Goal: Task Accomplishment & Management: Use online tool/utility

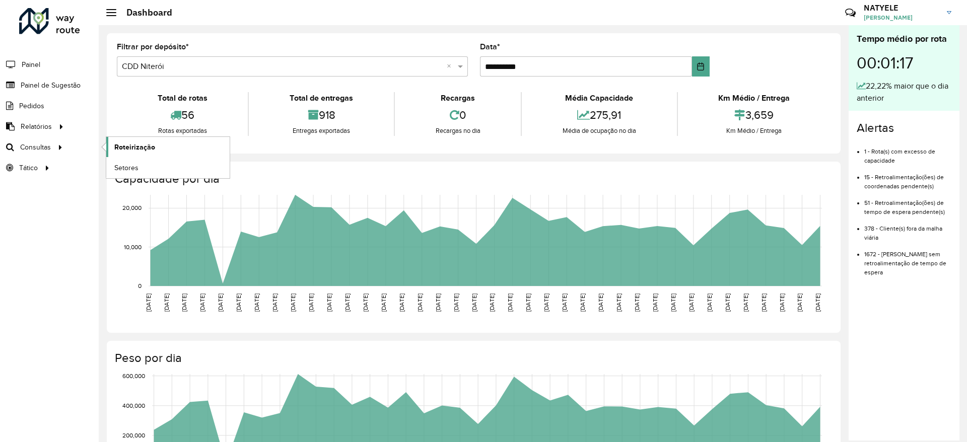
click at [133, 152] on span "Roteirização" at bounding box center [134, 147] width 41 height 11
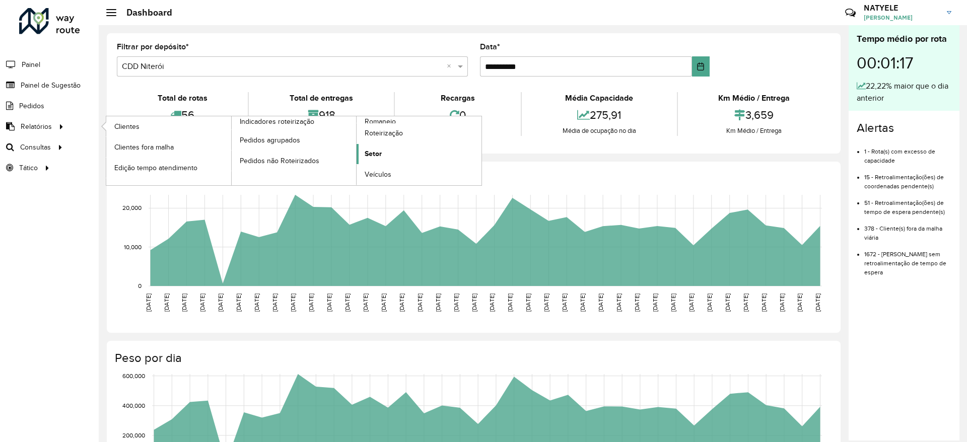
click at [381, 157] on span "Setor" at bounding box center [373, 154] width 17 height 11
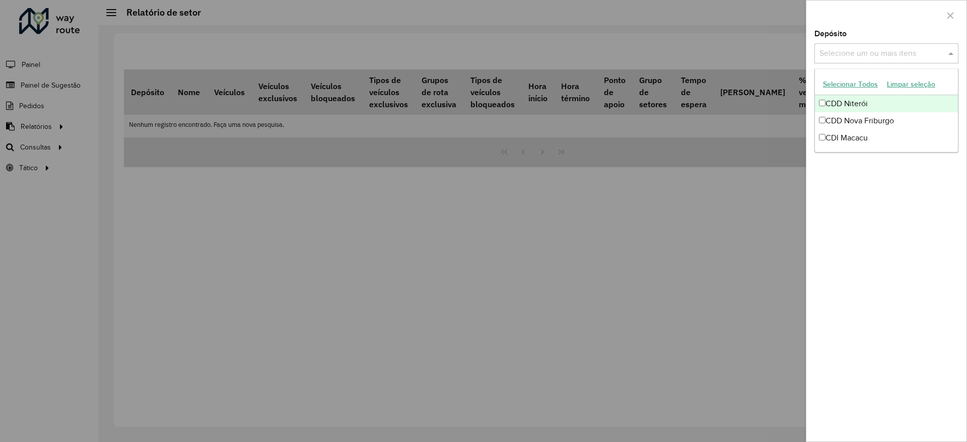
click at [888, 59] on input "text" at bounding box center [881, 54] width 129 height 12
click at [864, 119] on div "CDD Nova Friburgo" at bounding box center [886, 120] width 143 height 17
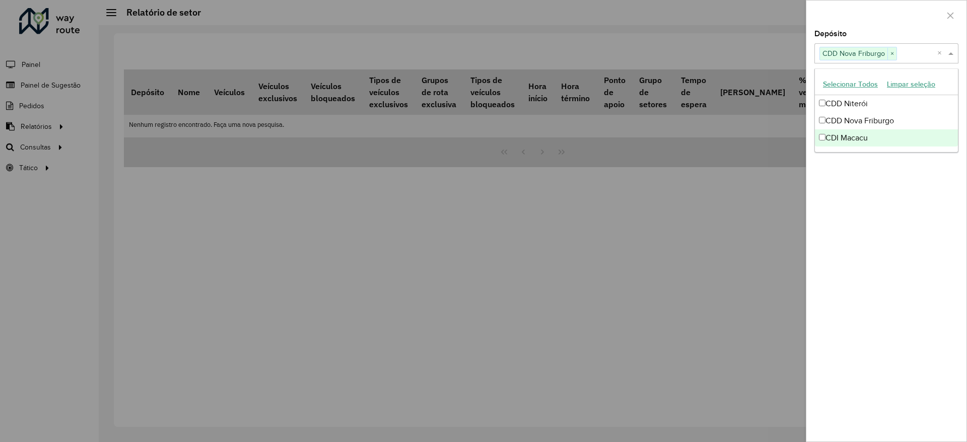
click at [873, 181] on div "Depósito Selecione um ou mais itens CDD Nova Friburgo × × Grupo de Depósito Sel…" at bounding box center [886, 235] width 160 height 411
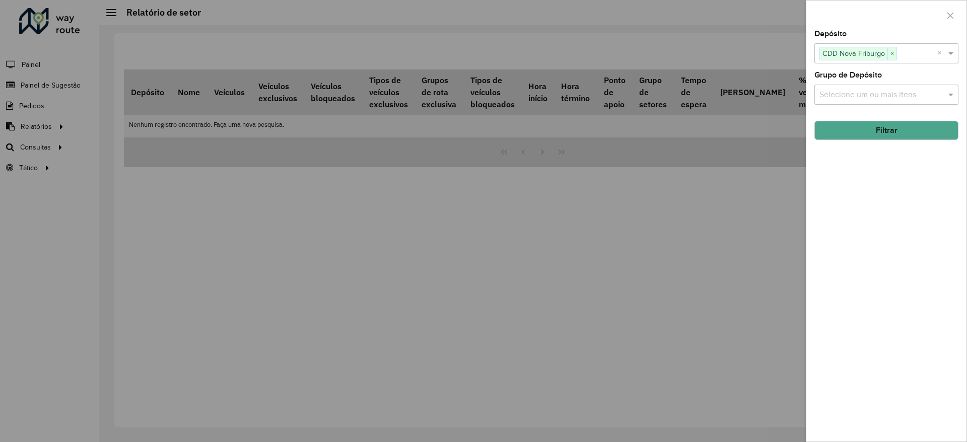
click at [887, 99] on input "text" at bounding box center [881, 95] width 129 height 12
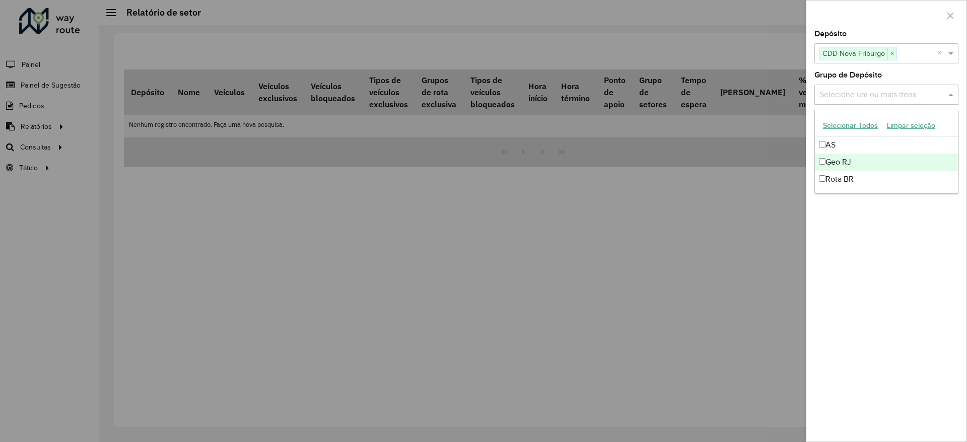
click at [859, 166] on div "Geo RJ" at bounding box center [886, 162] width 143 height 17
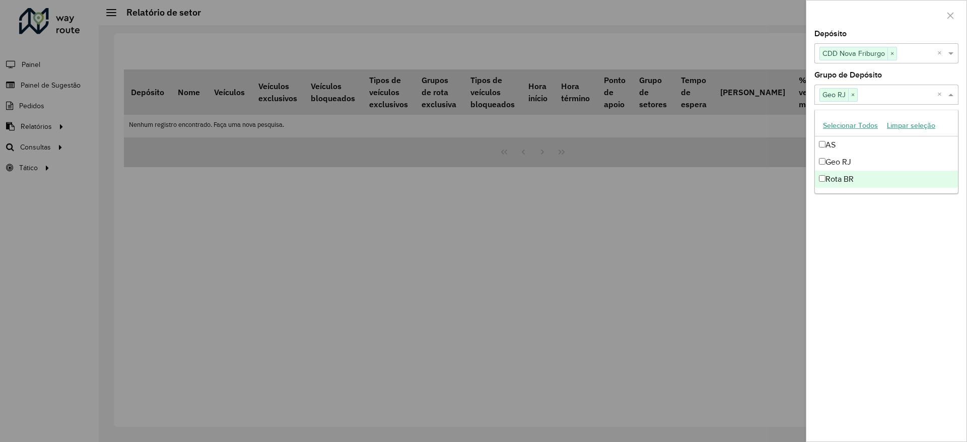
click at [870, 232] on div "Depósito Selecione um ou mais itens CDD Nova Friburgo × × Grupo de Depósito Sel…" at bounding box center [886, 235] width 160 height 411
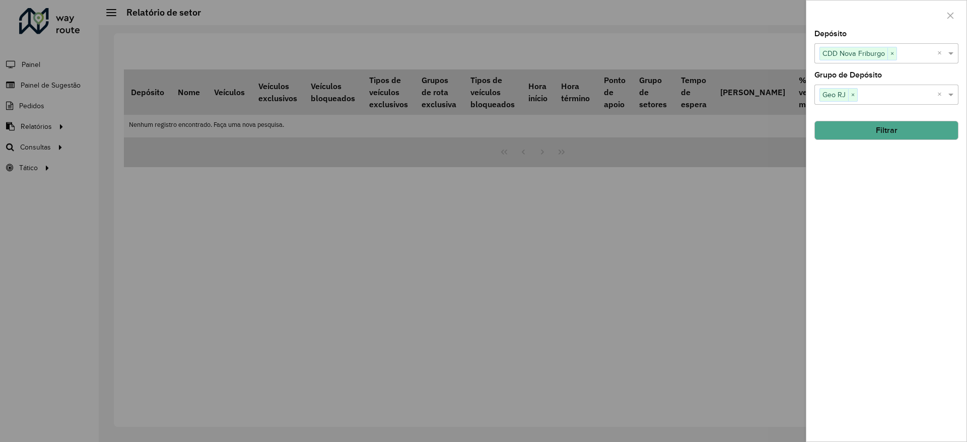
click at [879, 128] on button "Filtrar" at bounding box center [886, 130] width 144 height 19
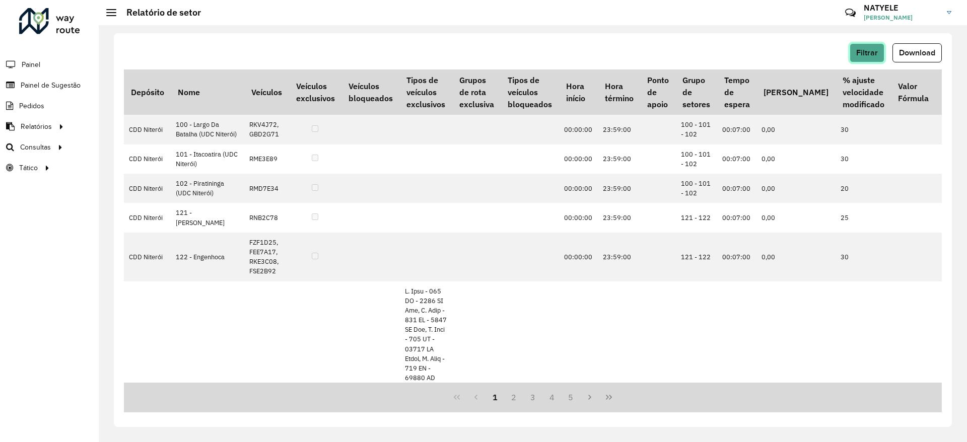
click at [861, 52] on span "Filtrar" at bounding box center [867, 52] width 22 height 9
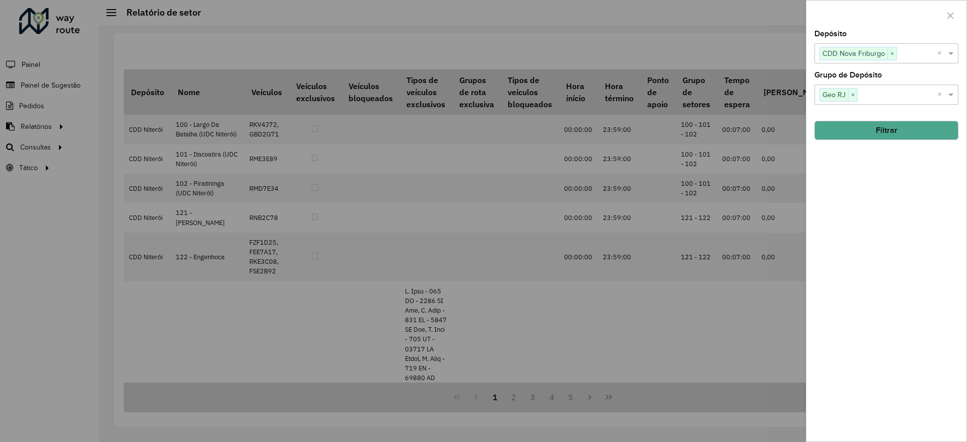
click at [884, 138] on button "Filtrar" at bounding box center [886, 130] width 144 height 19
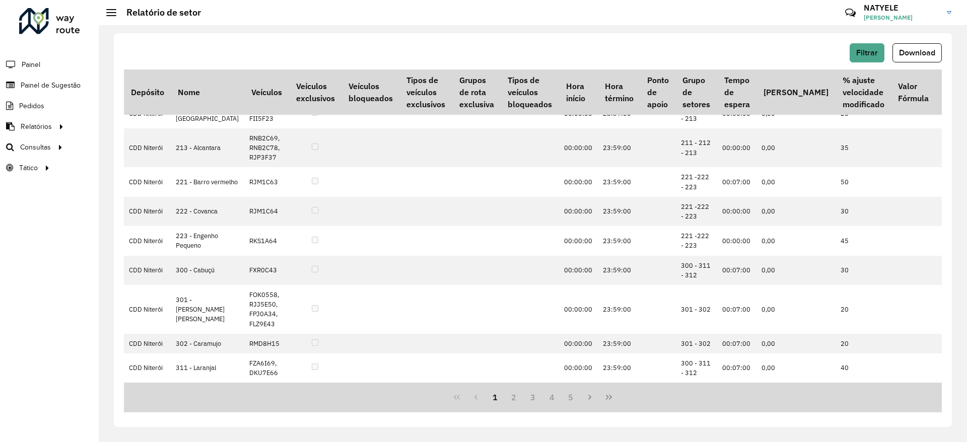
scroll to position [1628, 0]
click at [512, 400] on button "2" at bounding box center [513, 397] width 19 height 19
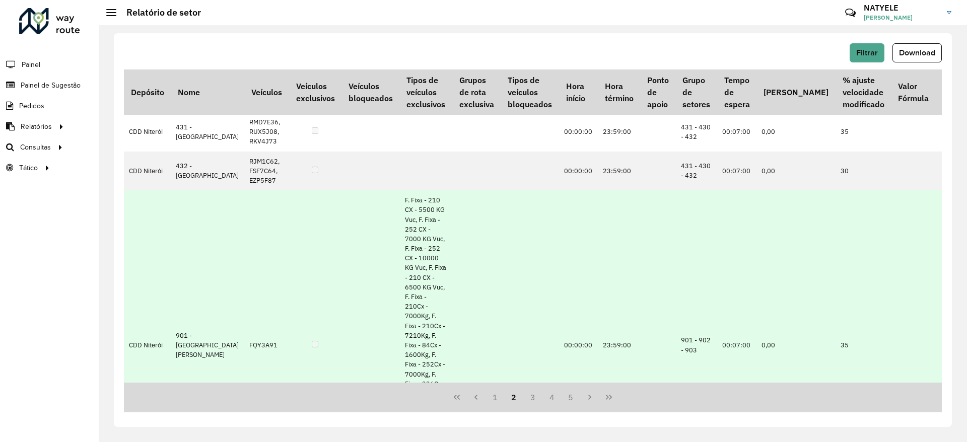
scroll to position [961, 0]
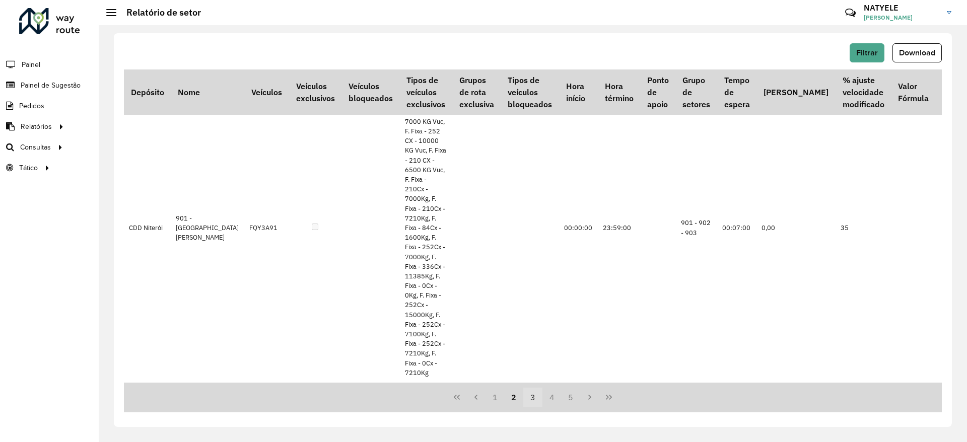
click at [530, 395] on button "3" at bounding box center [532, 397] width 19 height 19
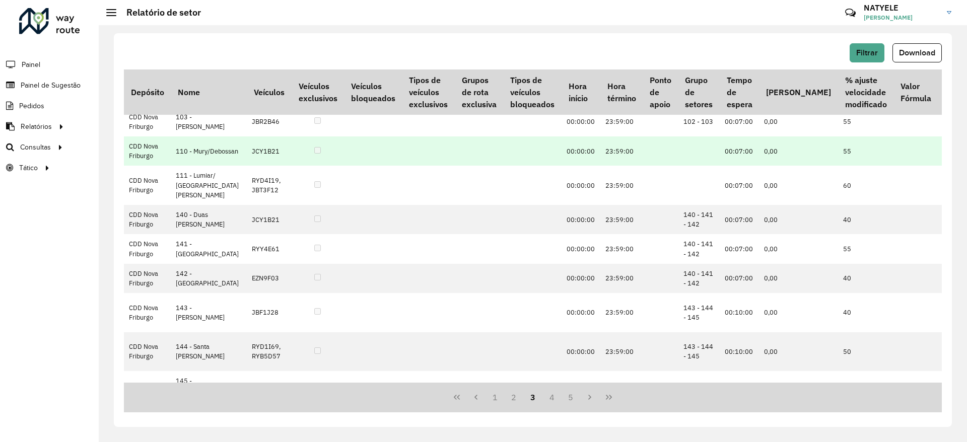
scroll to position [2710, 0]
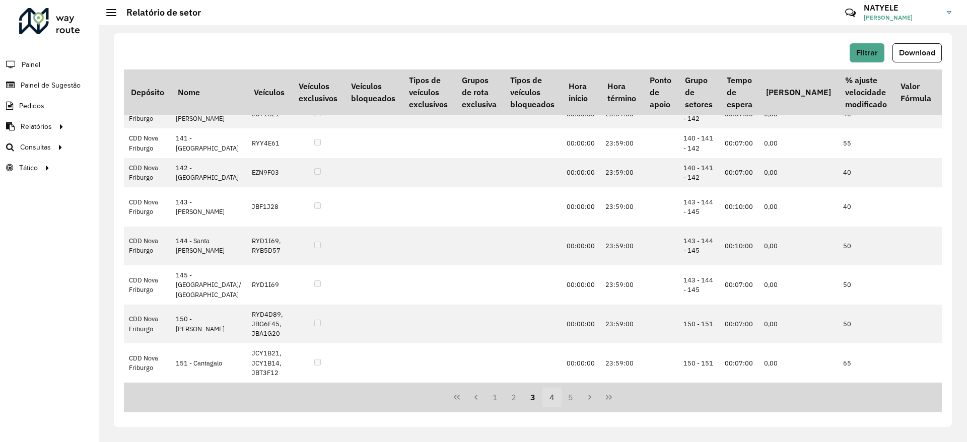
click at [555, 399] on button "4" at bounding box center [551, 397] width 19 height 19
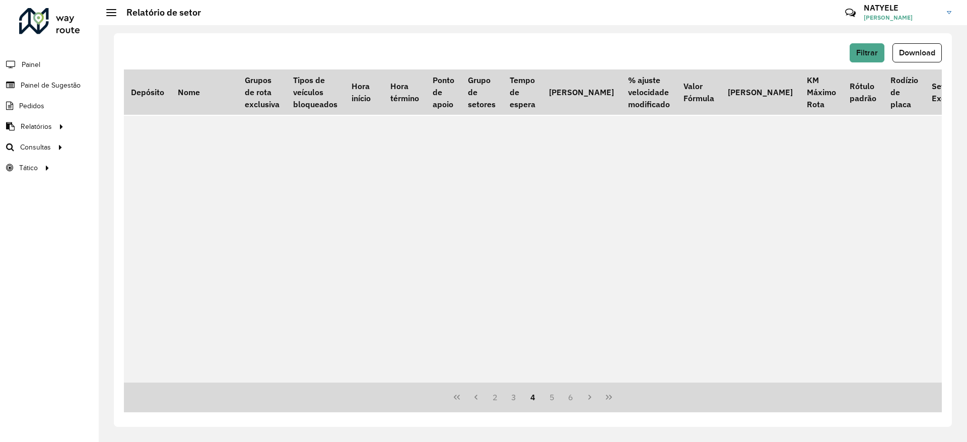
scroll to position [0, 215]
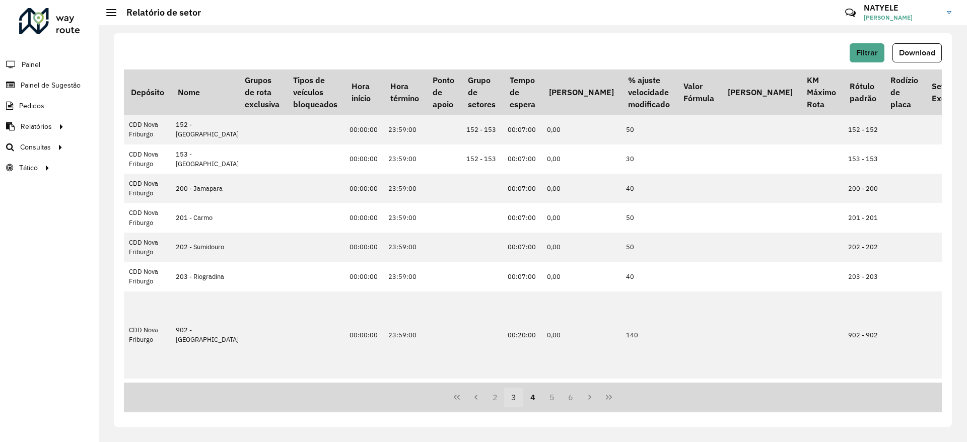
click at [517, 399] on button "3" at bounding box center [513, 397] width 19 height 19
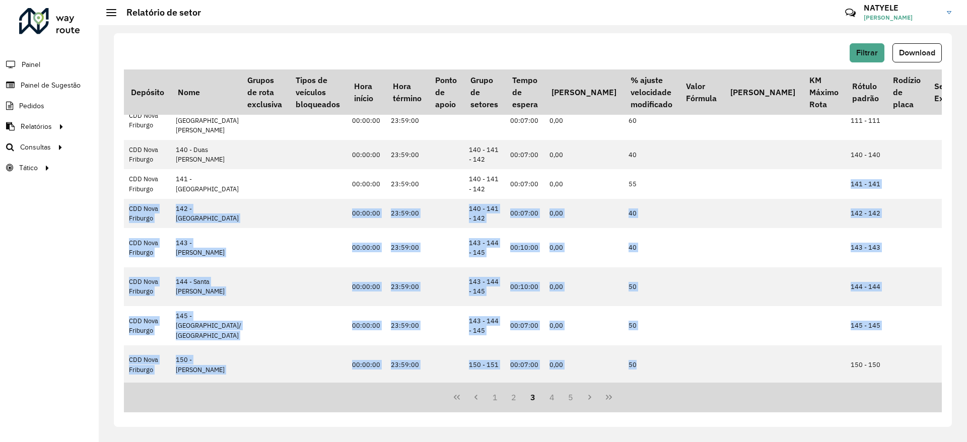
scroll to position [2710, 215]
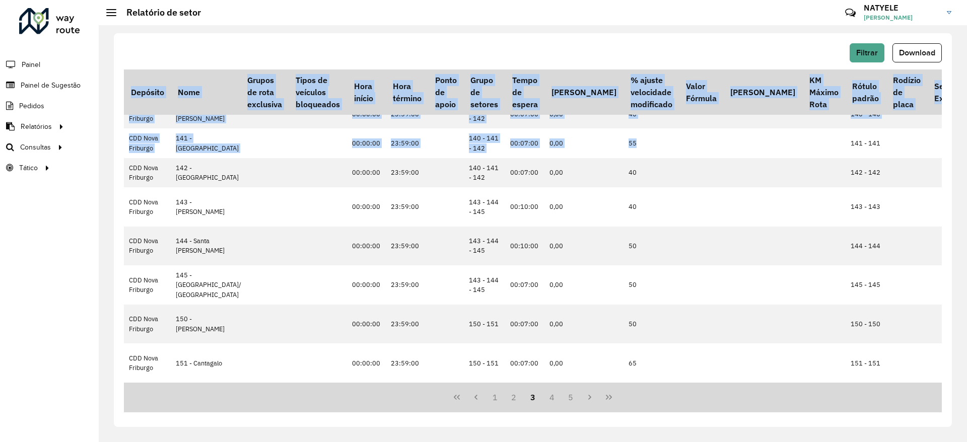
drag, startPoint x: 673, startPoint y: 379, endPoint x: 692, endPoint y: 386, distance: 19.5
click at [692, 386] on div "Depósito Nome Veículos Veículos exclusivos Veículos bloqueados Tipos de veículo…" at bounding box center [533, 241] width 818 height 343
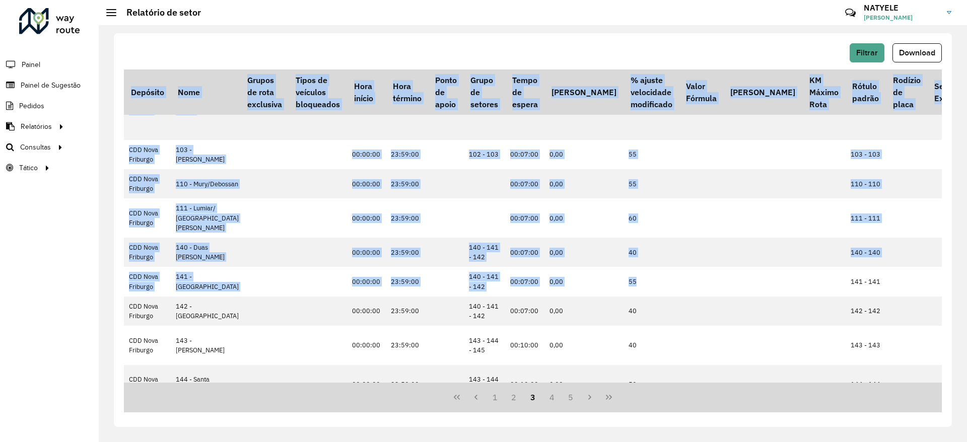
scroll to position [2559, 215]
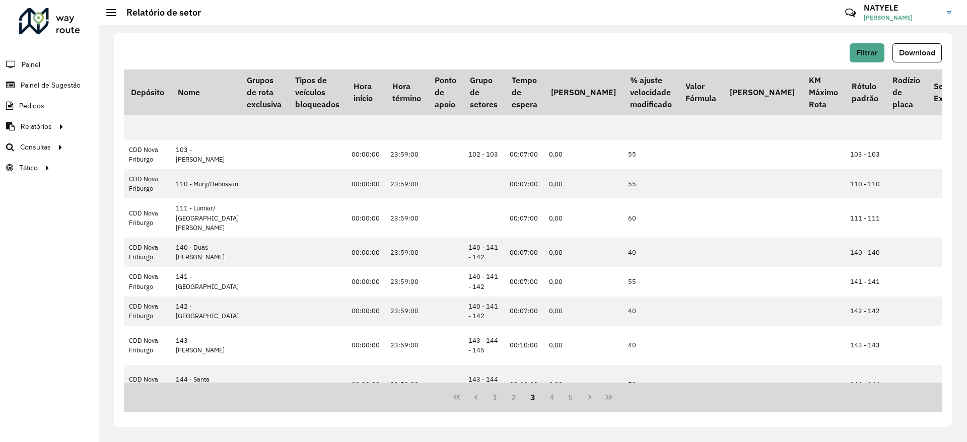
click at [629, 391] on div "1 2 3 4 5" at bounding box center [533, 398] width 818 height 30
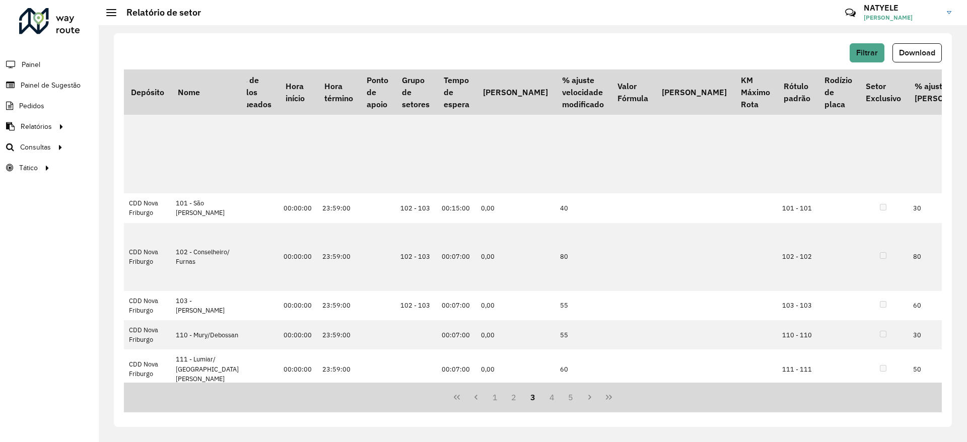
scroll to position [2408, 289]
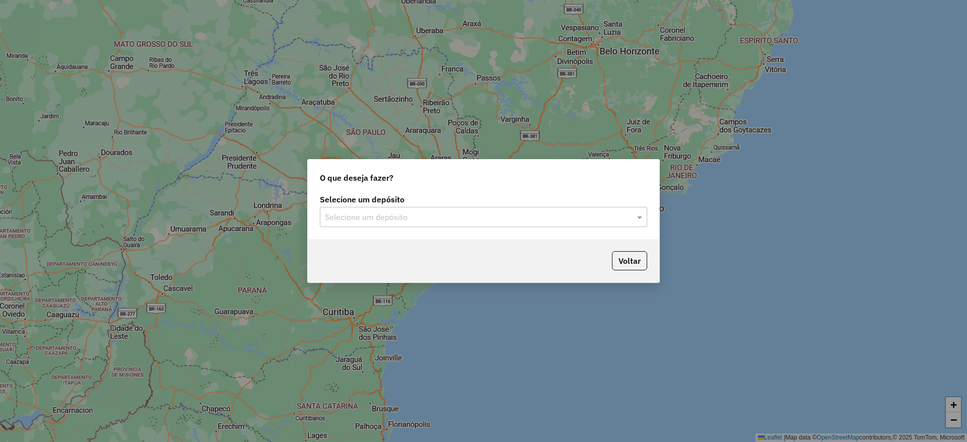
click at [420, 226] on div "Selecione um depósito" at bounding box center [483, 217] width 327 height 20
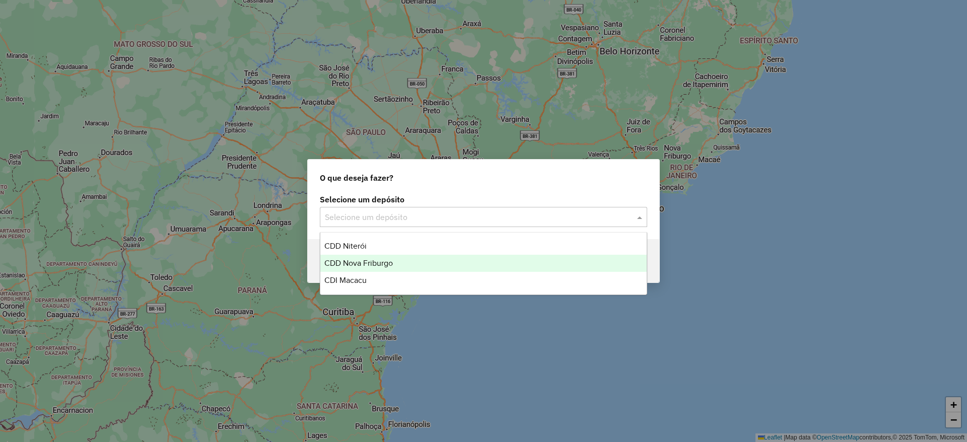
click at [414, 260] on div "CDD Nova Friburgo" at bounding box center [483, 263] width 326 height 17
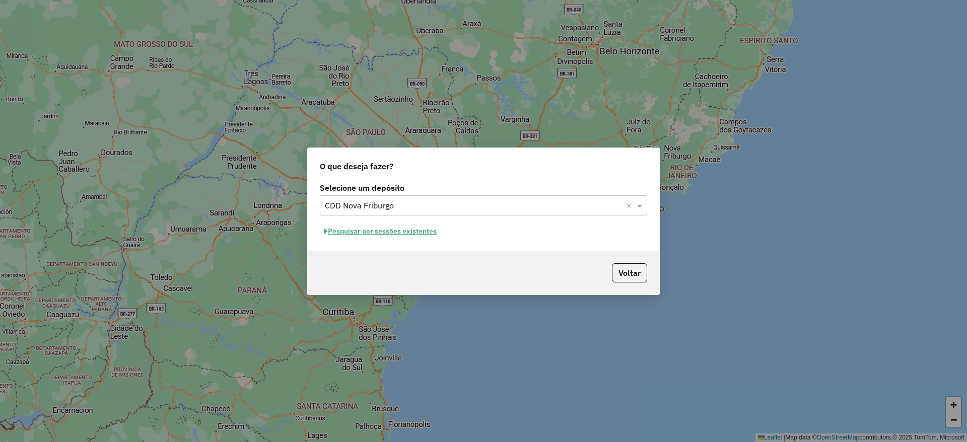
click at [407, 228] on button "Pesquisar por sessões existentes" at bounding box center [380, 232] width 121 height 16
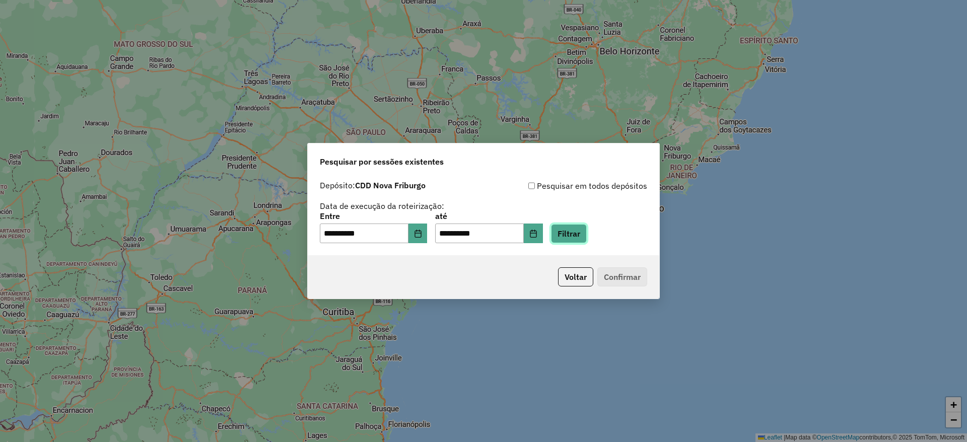
click at [568, 235] on button "Filtrar" at bounding box center [569, 233] width 36 height 19
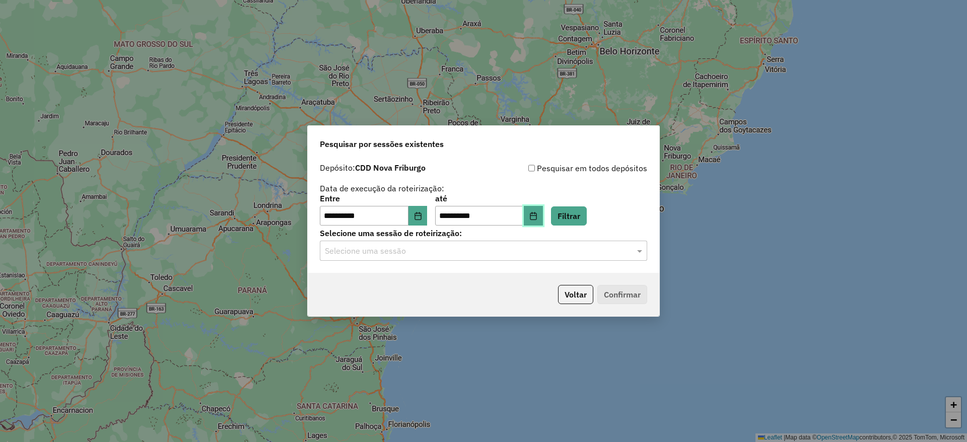
click at [537, 216] on icon "Choose Date" at bounding box center [533, 216] width 8 height 8
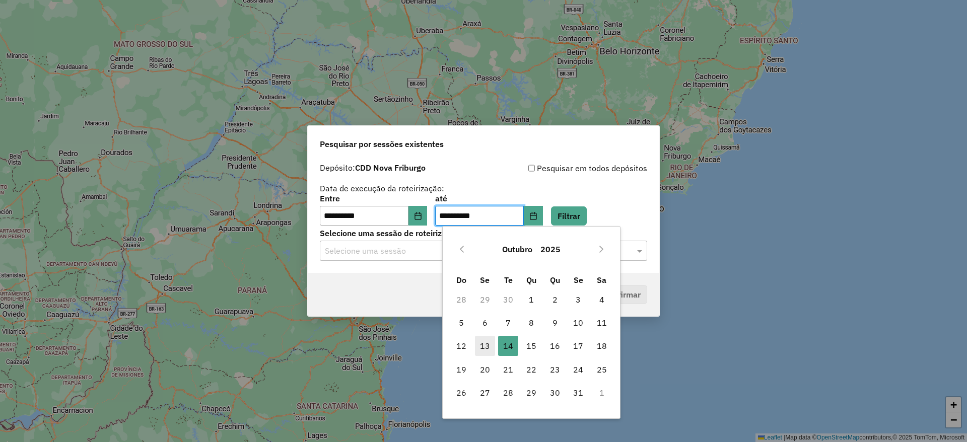
click at [489, 343] on span "13" at bounding box center [485, 346] width 20 height 20
type input "**********"
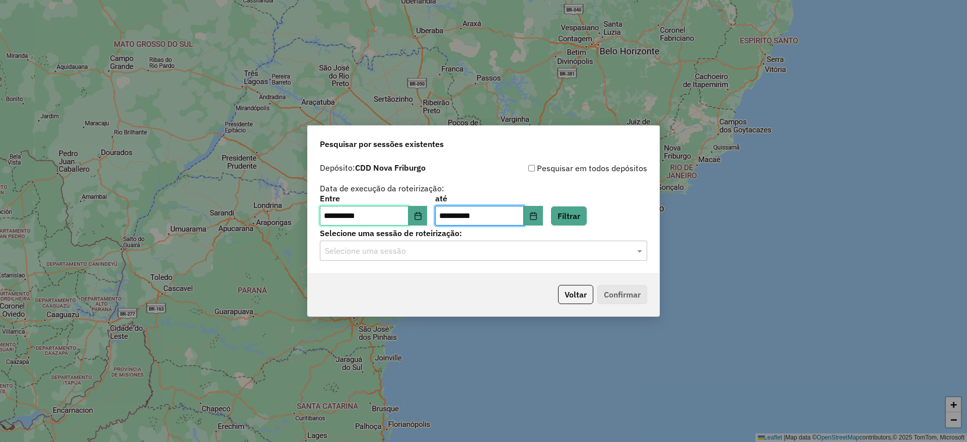
click at [408, 211] on input "**********" at bounding box center [364, 216] width 89 height 20
click at [419, 213] on button "Choose Date" at bounding box center [417, 216] width 19 height 20
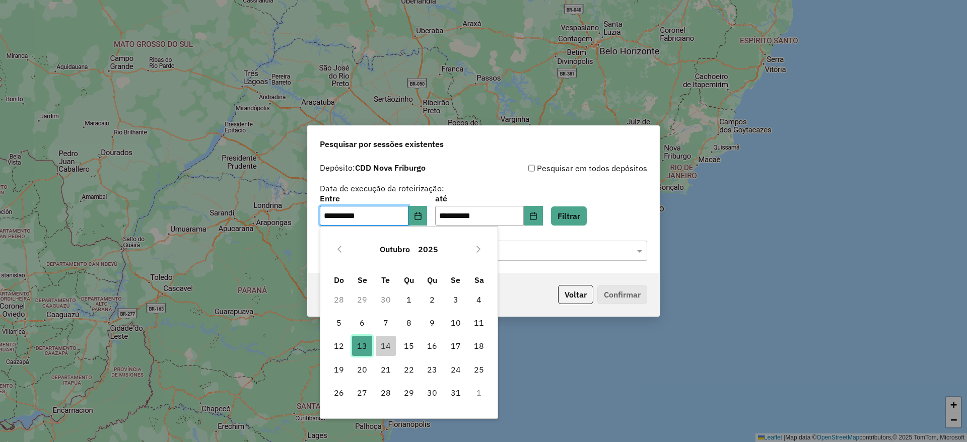
click at [362, 345] on span "13" at bounding box center [362, 346] width 20 height 20
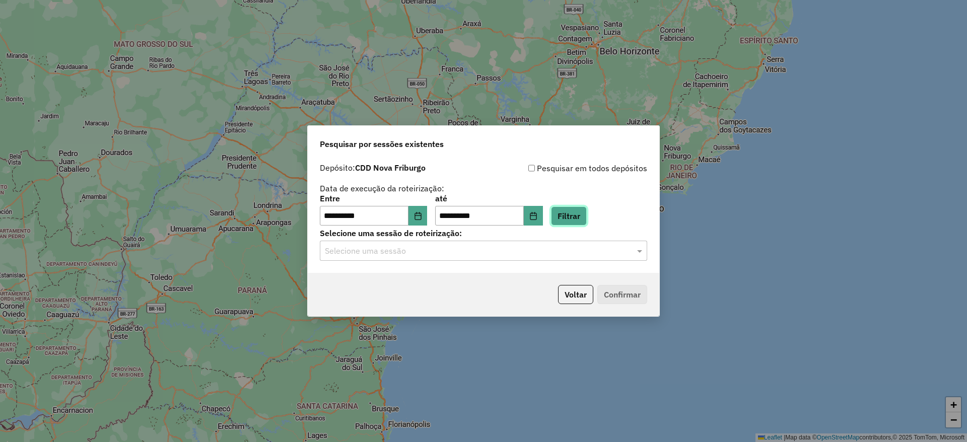
click at [575, 222] on button "Filtrar" at bounding box center [569, 216] width 36 height 19
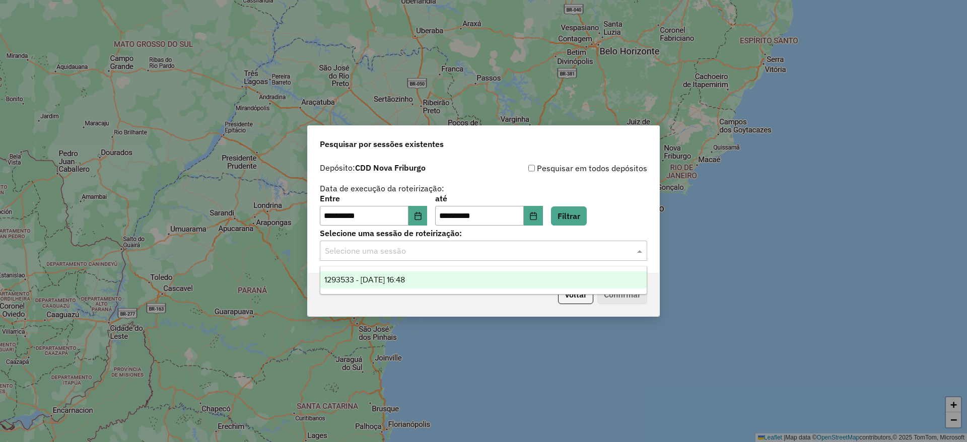
click at [457, 248] on input "text" at bounding box center [473, 251] width 297 height 12
click at [455, 281] on div "1293533 - 13/10/2025 16:48" at bounding box center [483, 279] width 326 height 17
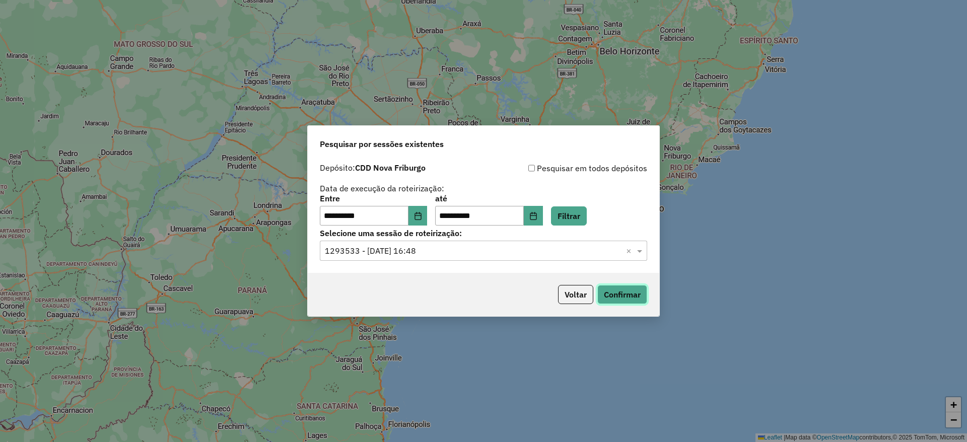
click at [630, 297] on button "Confirmar" at bounding box center [622, 294] width 50 height 19
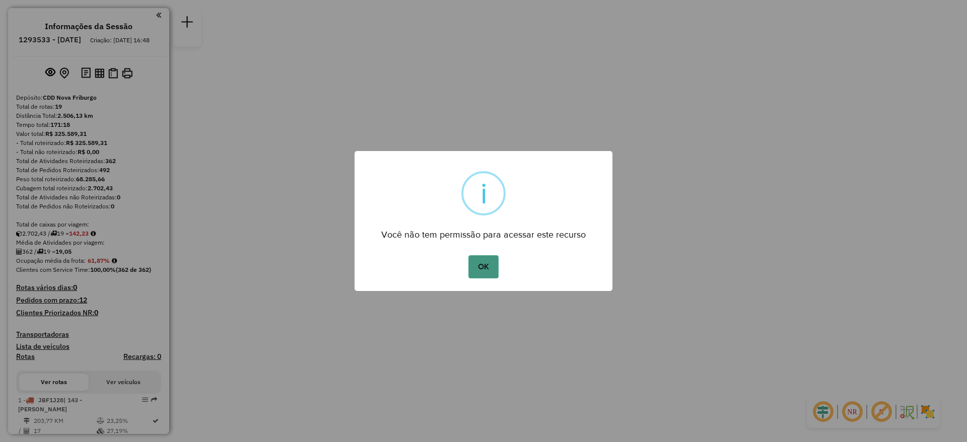
click at [469, 268] on button "OK" at bounding box center [483, 266] width 30 height 23
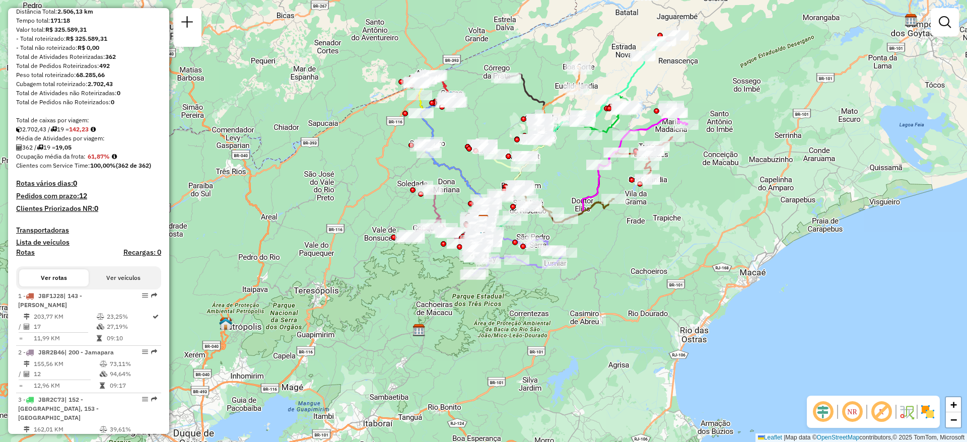
scroll to position [302, 0]
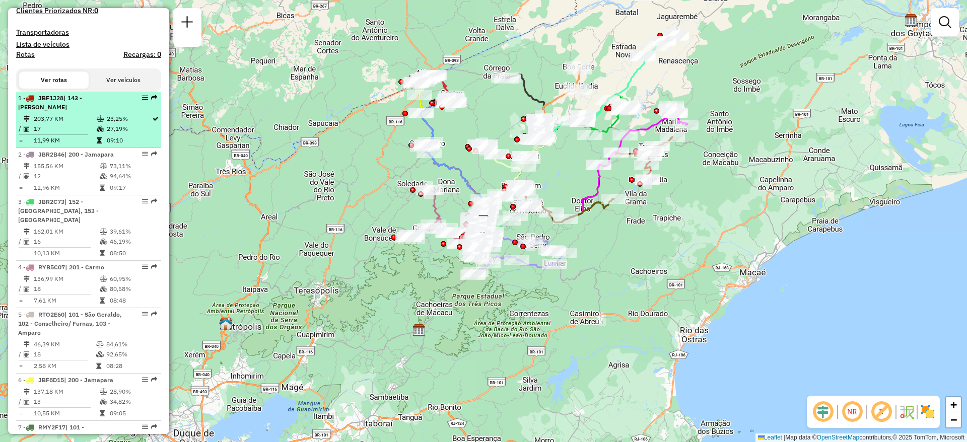
click at [117, 134] on td "27,19%" at bounding box center [128, 129] width 45 height 10
select select "**********"
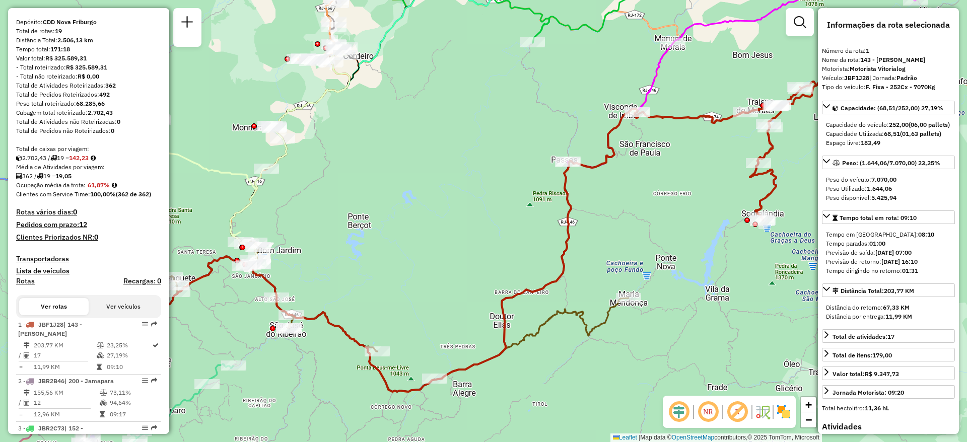
scroll to position [151, 0]
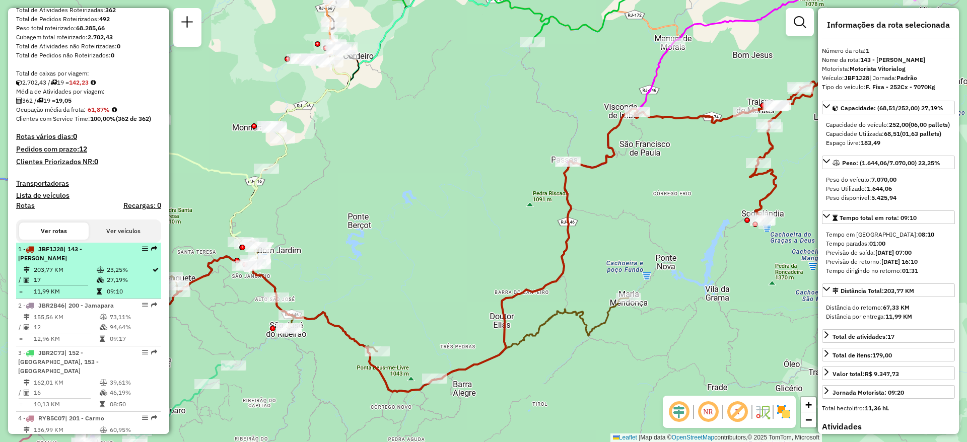
click at [73, 275] on td "203,77 KM" at bounding box center [64, 270] width 63 height 10
click at [112, 263] on div "1 - JBF1J28 | 143 - [PERSON_NAME]" at bounding box center [71, 254] width 107 height 18
click at [85, 263] on div "1 - JBF1J28 | 143 - [PERSON_NAME]" at bounding box center [71, 254] width 107 height 18
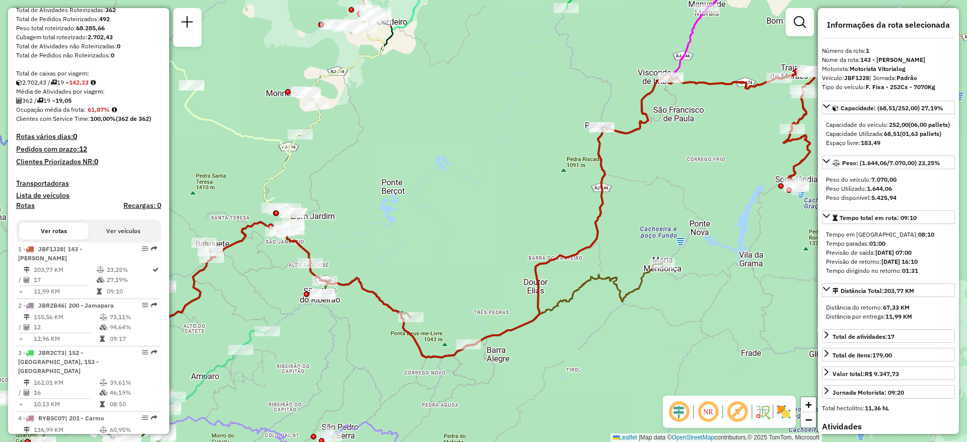
drag, startPoint x: 313, startPoint y: 181, endPoint x: 347, endPoint y: 147, distance: 48.1
click at [347, 147] on div "Janela de atendimento Grade de atendimento Capacidade Transportadoras Veículos …" at bounding box center [483, 221] width 967 height 442
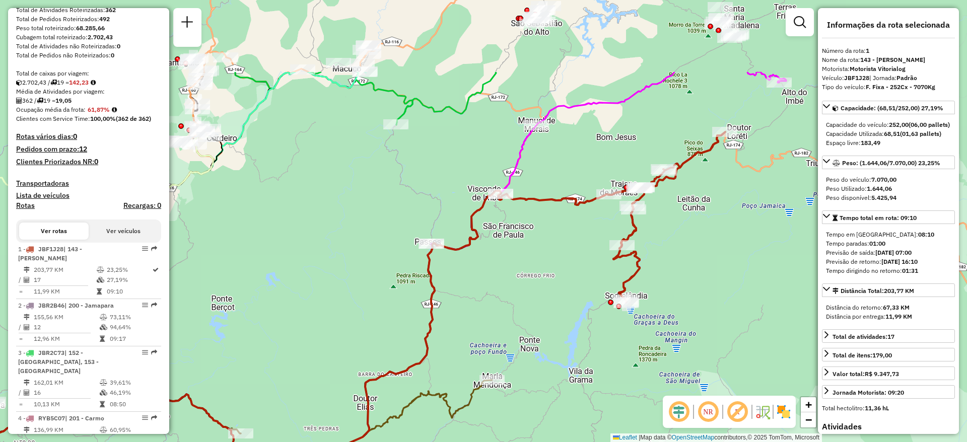
drag, startPoint x: 461, startPoint y: 144, endPoint x: 291, endPoint y: 260, distance: 205.8
click at [291, 260] on div "Janela de atendimento Grade de atendimento Capacidade Transportadoras Veículos …" at bounding box center [483, 221] width 967 height 442
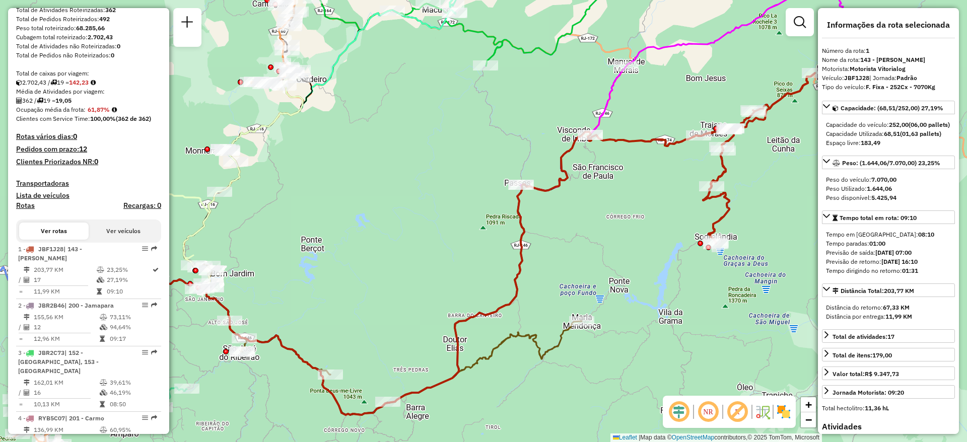
drag, startPoint x: 291, startPoint y: 260, endPoint x: 381, endPoint y: 200, distance: 108.0
click at [381, 200] on div "Janela de atendimento Grade de atendimento Capacidade Transportadoras Veículos …" at bounding box center [483, 221] width 967 height 442
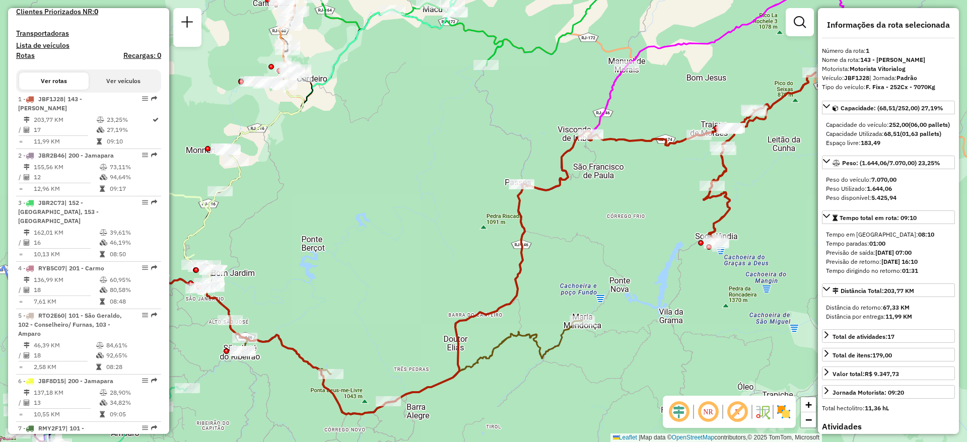
scroll to position [302, 0]
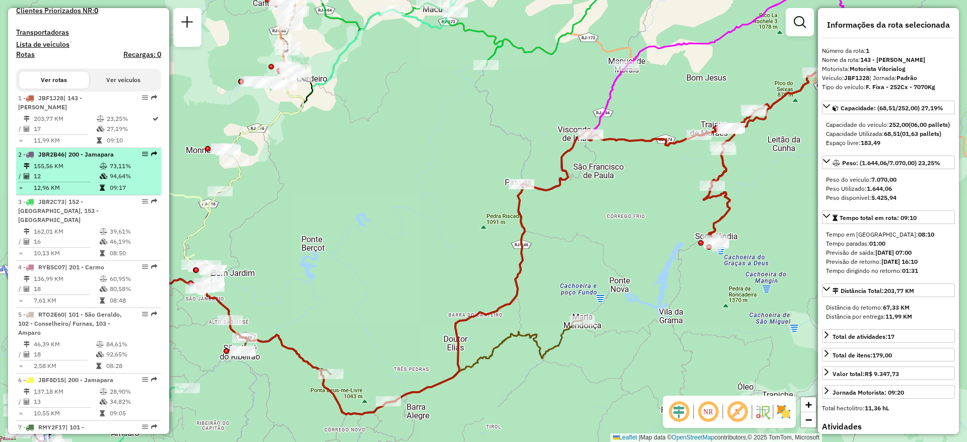
click at [64, 158] on span "JBR2B46" at bounding box center [51, 155] width 26 height 8
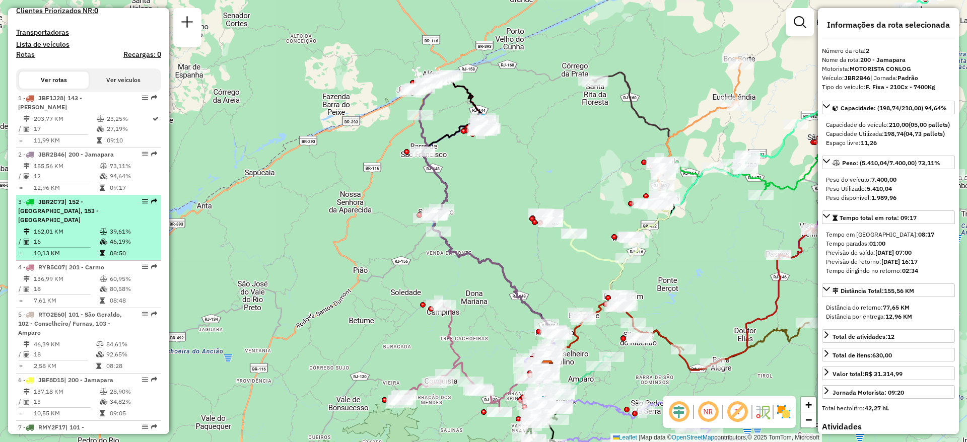
click at [74, 226] on li "3 - JBR2C73 | 152 - [GEOGRAPHIC_DATA], 153 - [GEOGRAPHIC_DATA] 162,01 KM 39,61%…" at bounding box center [88, 227] width 145 height 65
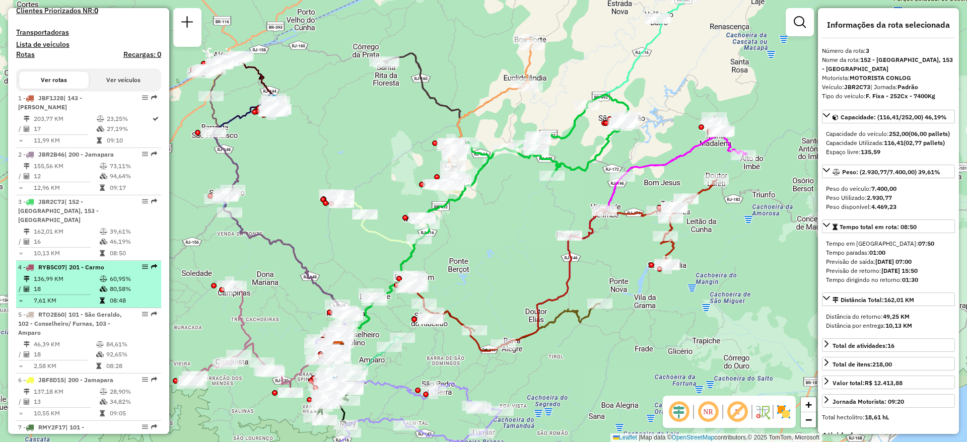
click at [80, 282] on td "136,99 KM" at bounding box center [66, 279] width 66 height 10
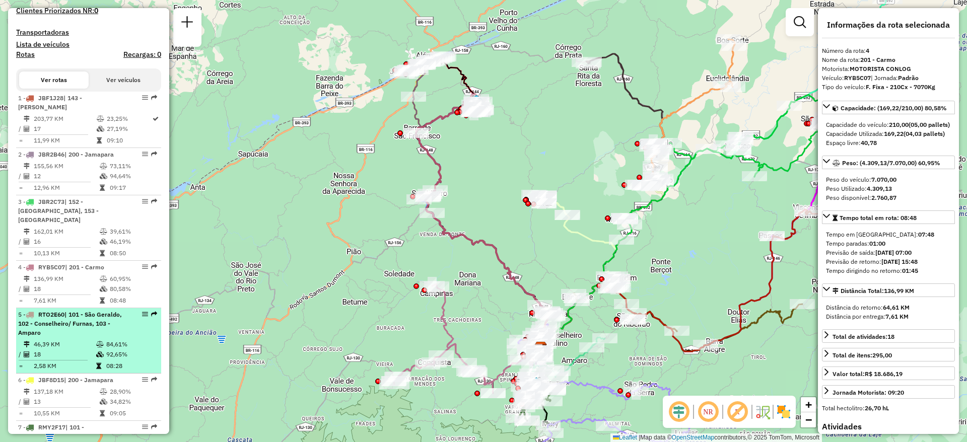
click at [76, 335] on div "5 - RTO2E60 | 101 - [GEOGRAPHIC_DATA], 102 - Conselheiro/ Furnas, 103 - Amparo" at bounding box center [71, 323] width 107 height 27
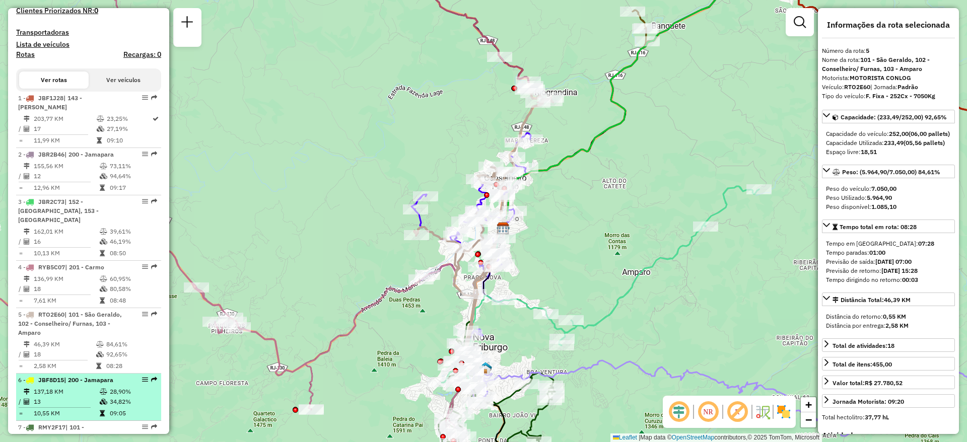
click at [81, 388] on td "137,18 KM" at bounding box center [66, 392] width 66 height 10
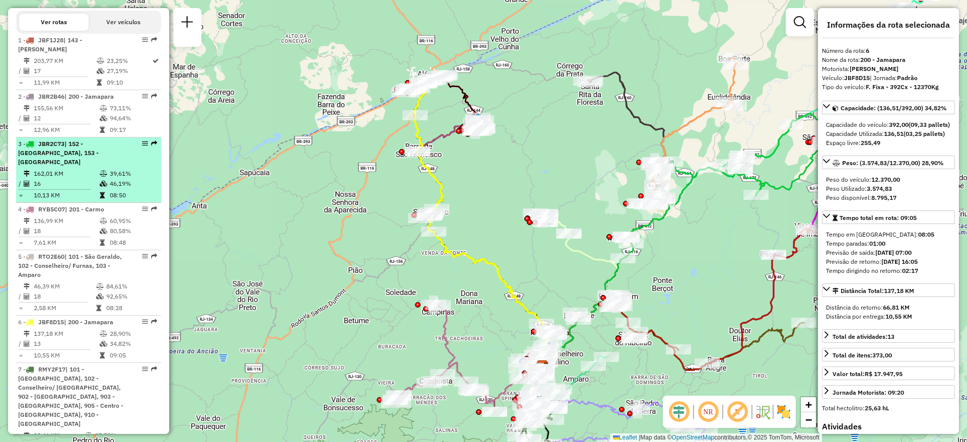
scroll to position [378, 0]
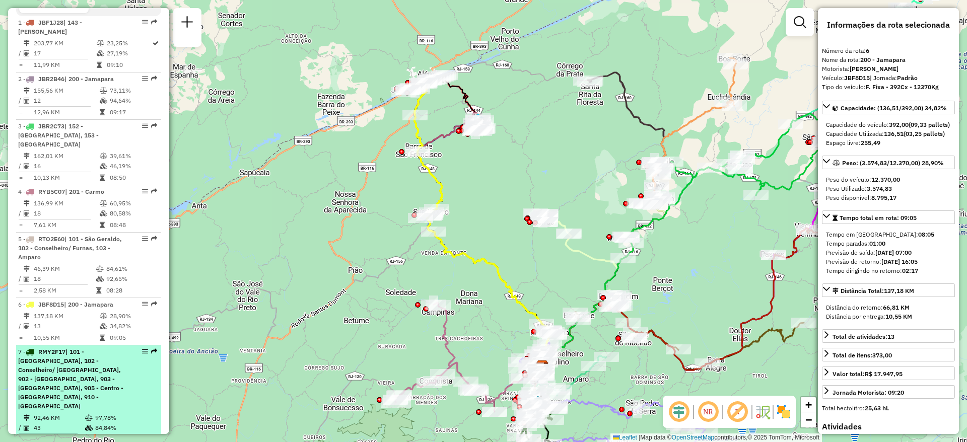
click at [95, 364] on span "| 101 - [GEOGRAPHIC_DATA], 102 - Conselheiro/ [GEOGRAPHIC_DATA], 902 - [GEOGRAP…" at bounding box center [70, 379] width 105 height 62
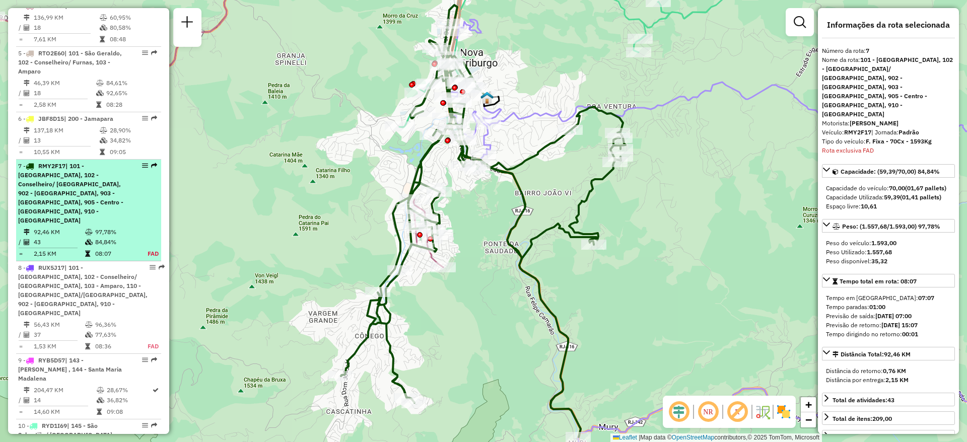
scroll to position [715, 0]
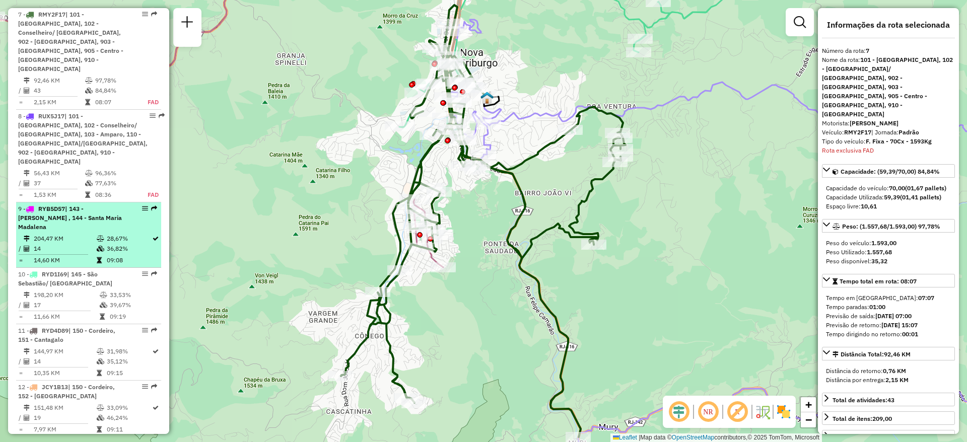
click at [99, 236] on icon at bounding box center [101, 239] width 8 height 6
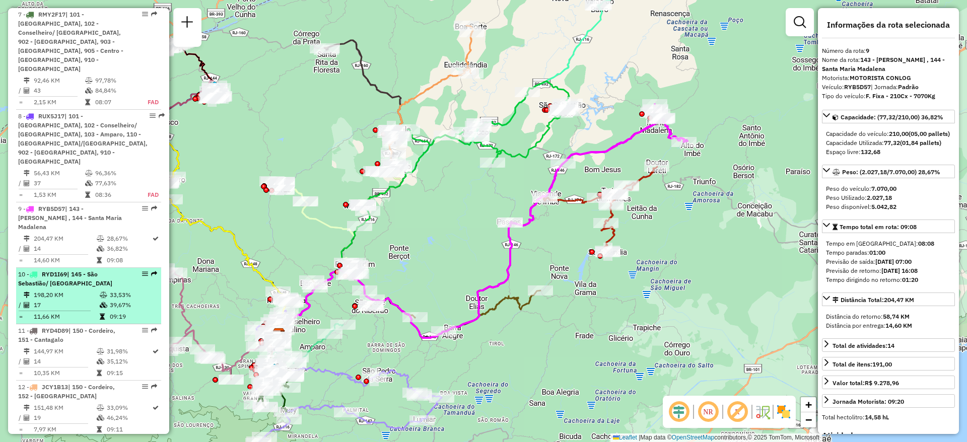
click at [101, 290] on td at bounding box center [104, 295] width 10 height 10
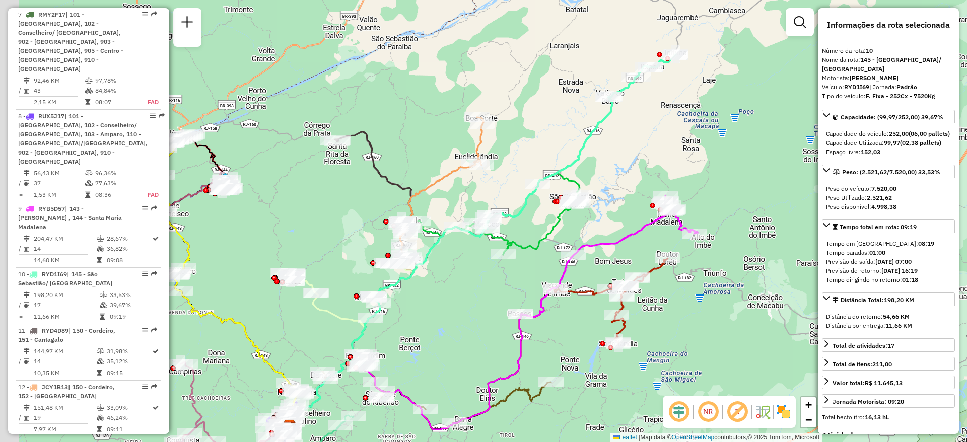
drag, startPoint x: 342, startPoint y: 305, endPoint x: 479, endPoint y: 279, distance: 140.0
click at [479, 279] on div "Janela de atendimento Grade de atendimento Capacidade Transportadoras Veículos …" at bounding box center [483, 221] width 967 height 442
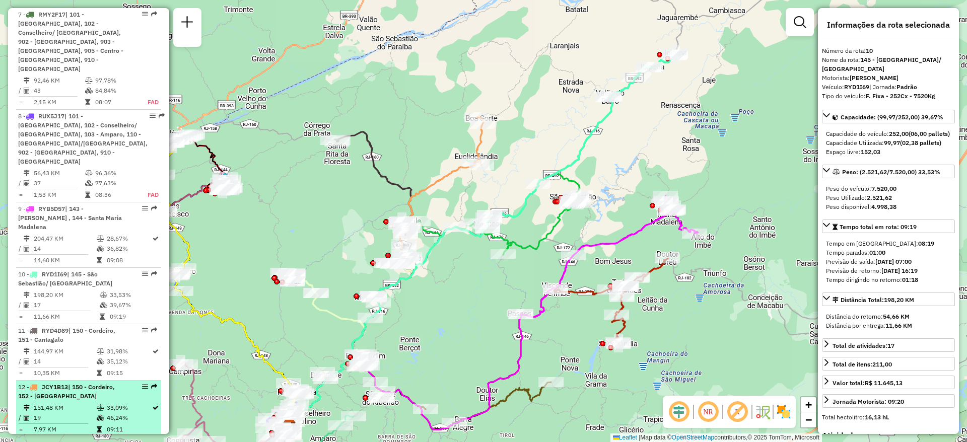
click at [79, 383] on div "12 - JCY1B13 | 150 - Cordeiro, 152 - [GEOGRAPHIC_DATA]" at bounding box center [71, 392] width 107 height 18
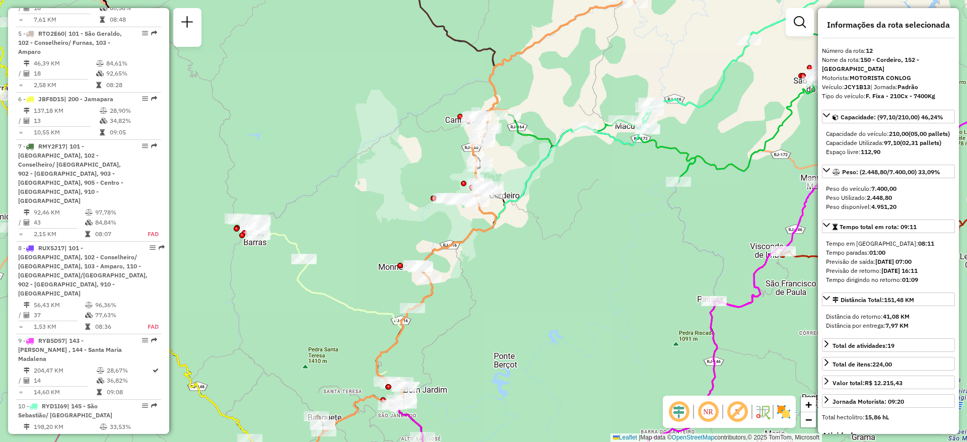
scroll to position [659, 0]
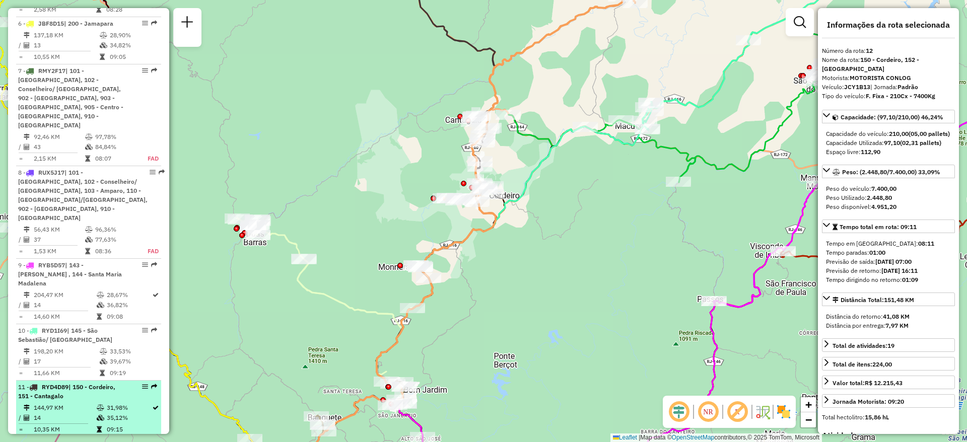
click at [70, 383] on div "11 - RYD4D89 | 150 - Cordeiro, 151 - Cantagalo" at bounding box center [71, 392] width 107 height 18
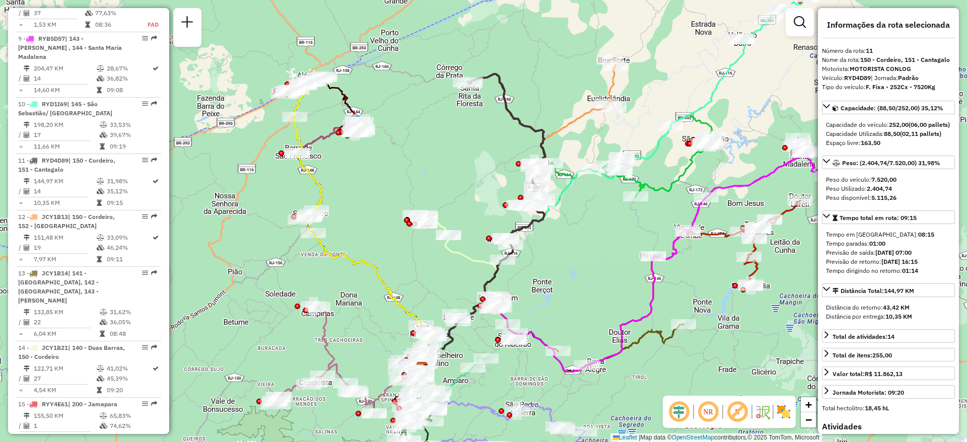
scroll to position [810, 0]
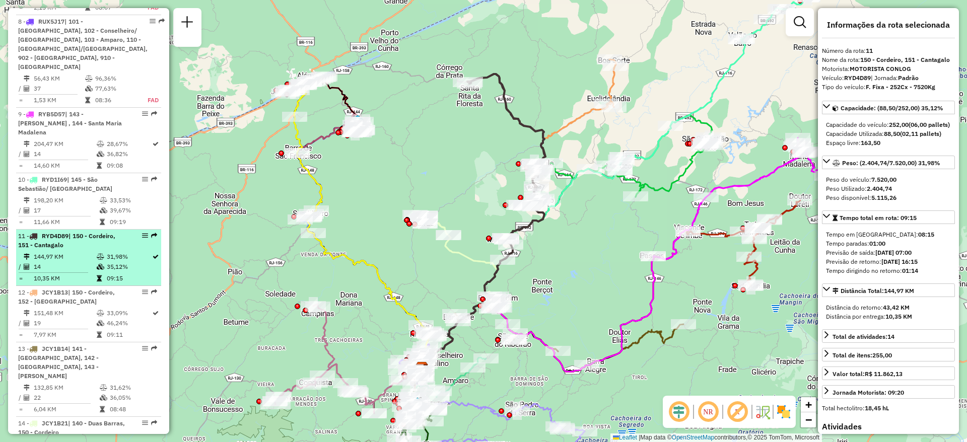
click at [98, 252] on td at bounding box center [101, 257] width 10 height 10
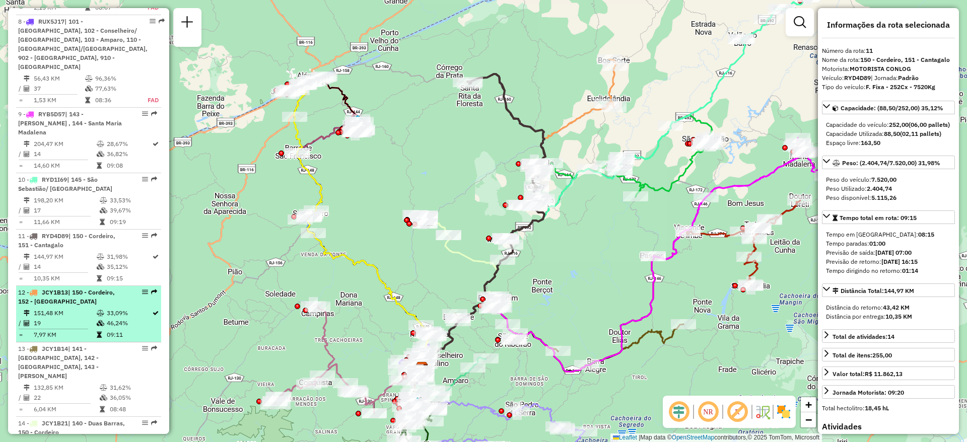
click at [98, 289] on span "| 150 - Cordeiro, 152 - [GEOGRAPHIC_DATA]" at bounding box center [66, 297] width 97 height 17
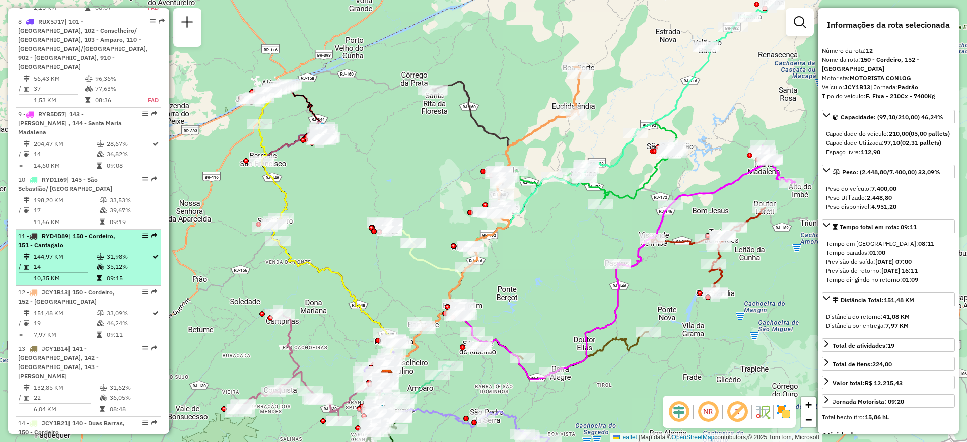
click at [111, 262] on td "35,12%" at bounding box center [128, 267] width 45 height 10
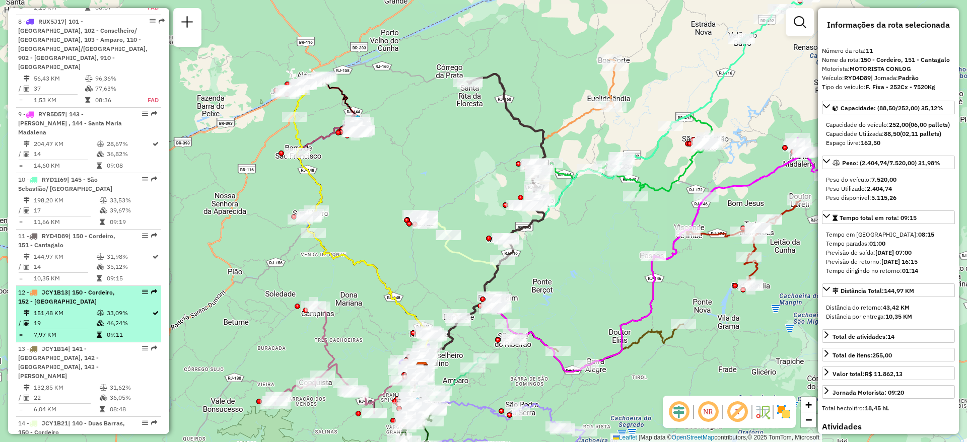
click at [106, 318] on td "46,24%" at bounding box center [128, 323] width 45 height 10
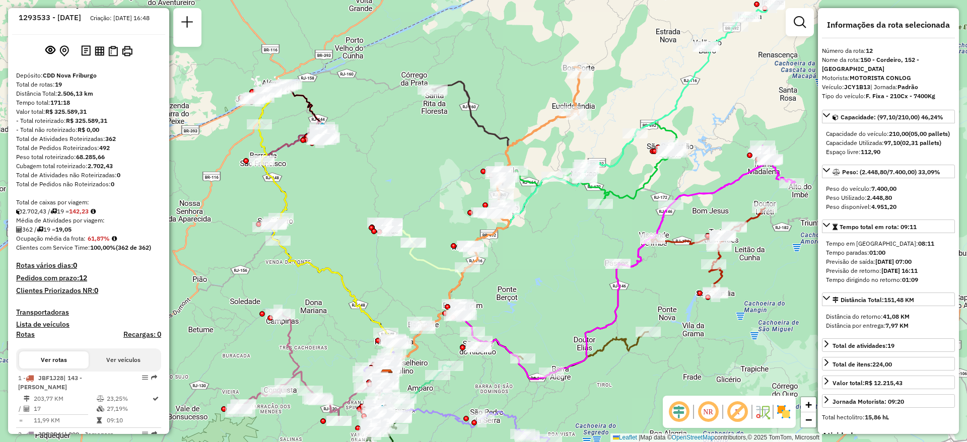
scroll to position [0, 0]
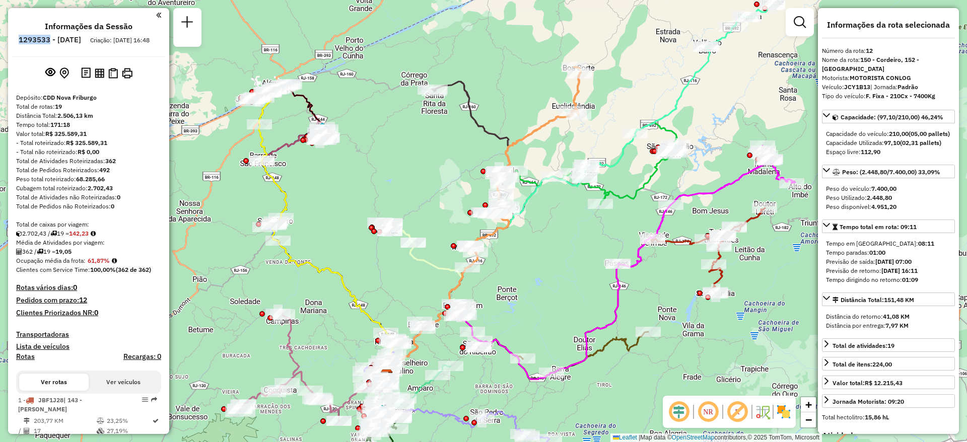
drag, startPoint x: 47, startPoint y: 40, endPoint x: 78, endPoint y: 43, distance: 31.4
click at [78, 43] on li "1293533 - [DATE]" at bounding box center [49, 41] width 67 height 13
copy h6 "1293533"
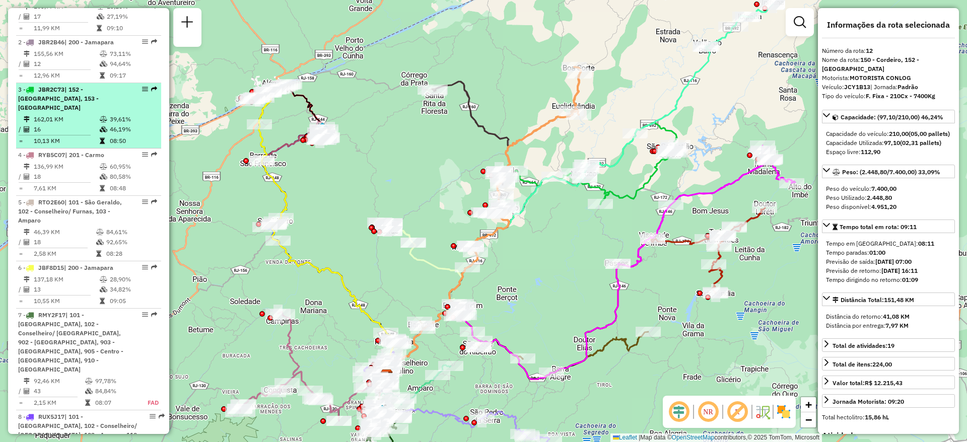
scroll to position [432, 0]
